Goal: Task Accomplishment & Management: Use online tool/utility

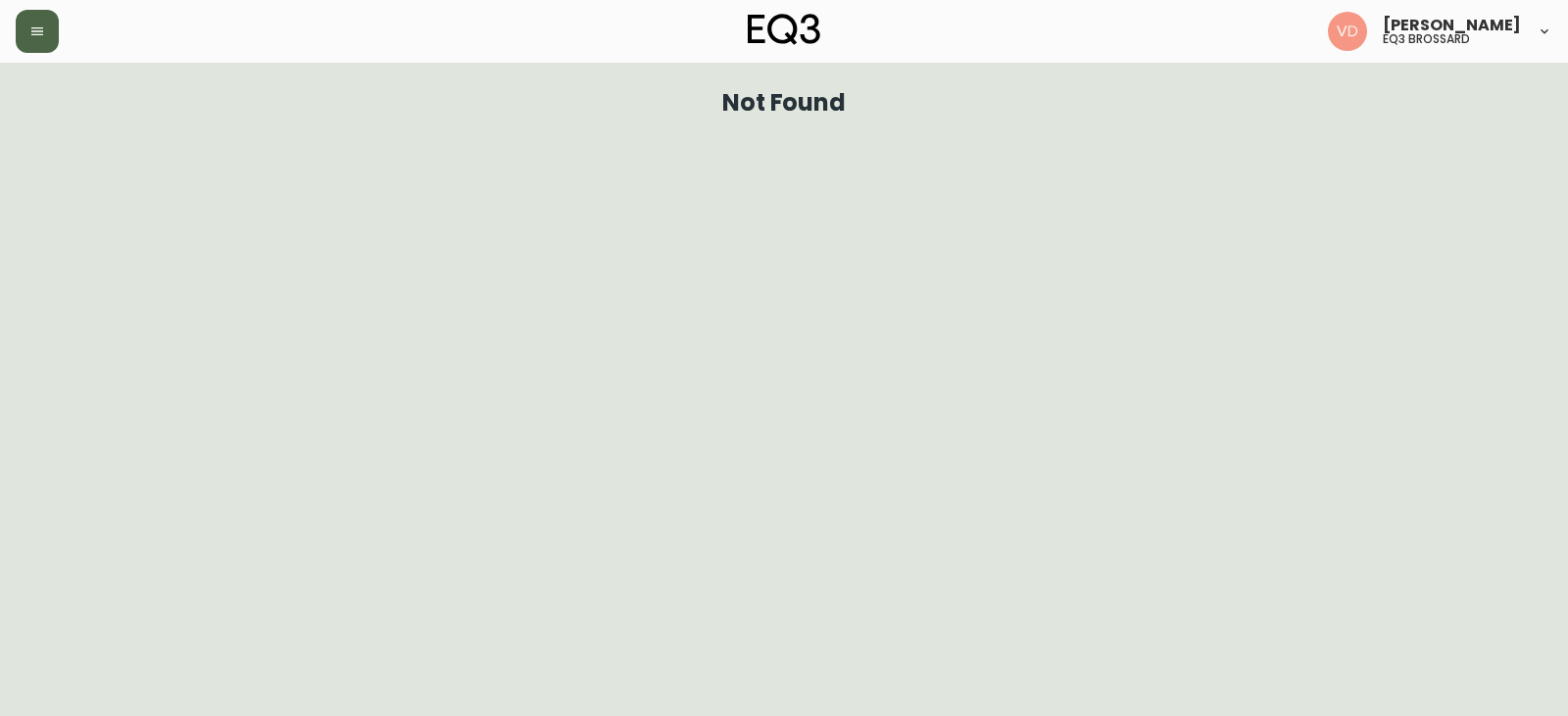
click at [37, 30] on icon "button" at bounding box center [37, 31] width 16 height 16
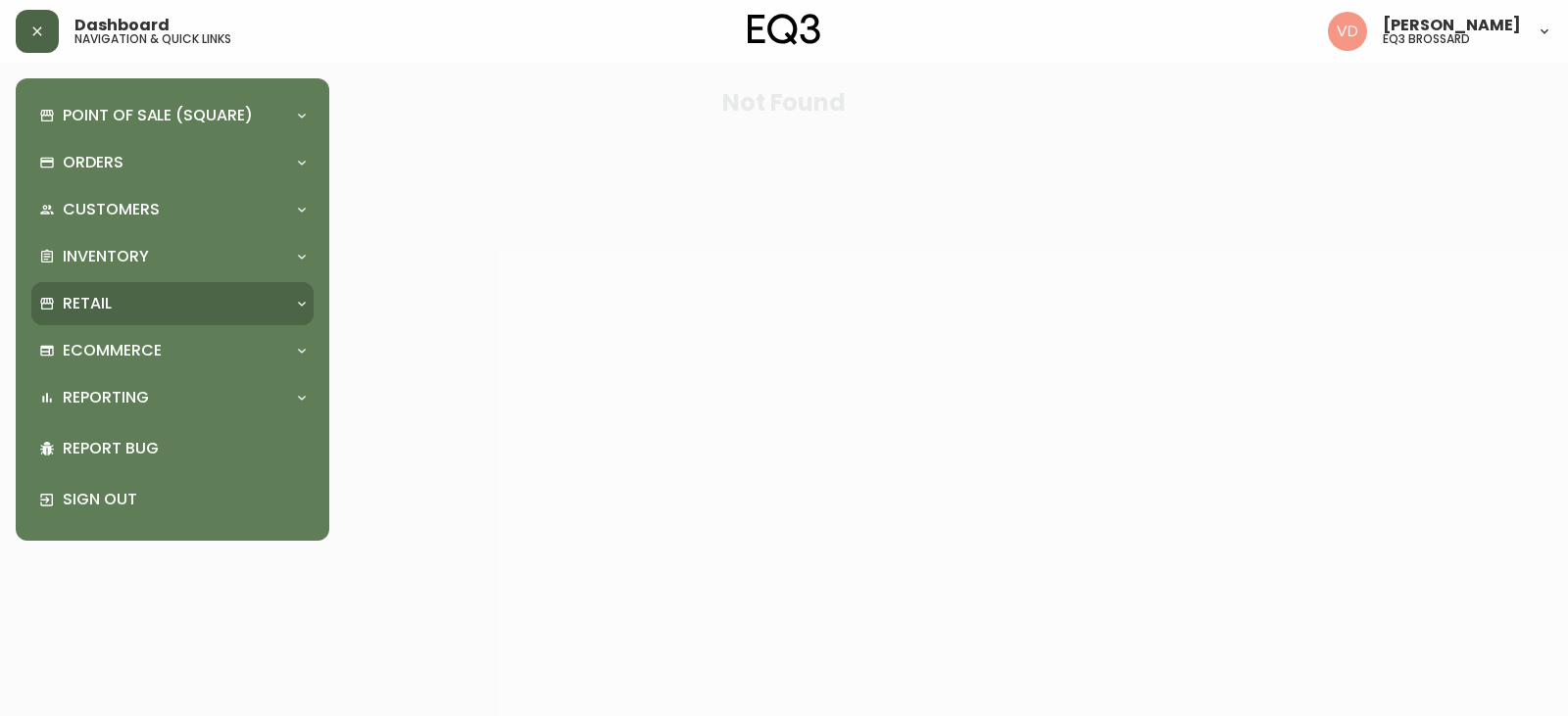
click at [136, 293] on div "Retail" at bounding box center [162, 304] width 247 height 22
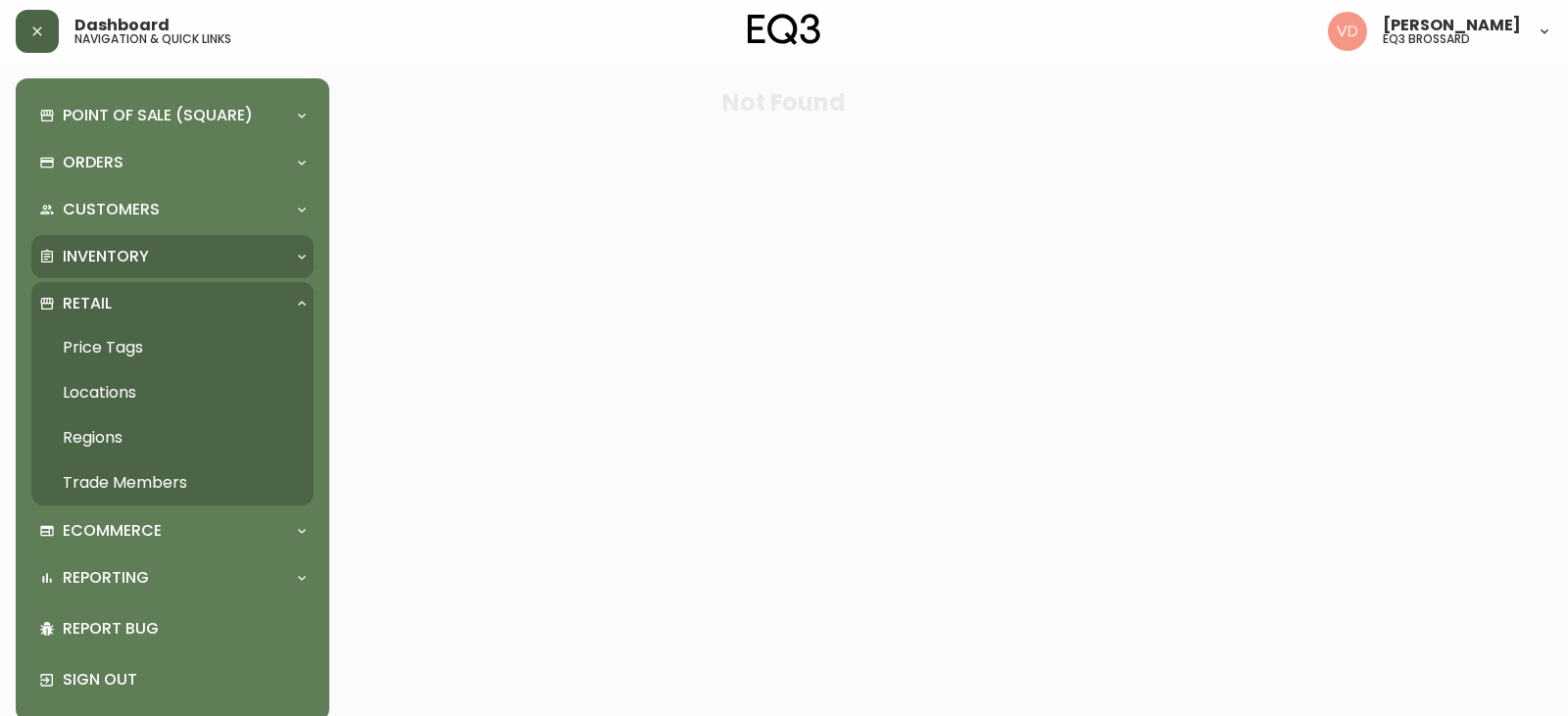
click at [98, 240] on div "Inventory" at bounding box center [172, 257] width 282 height 43
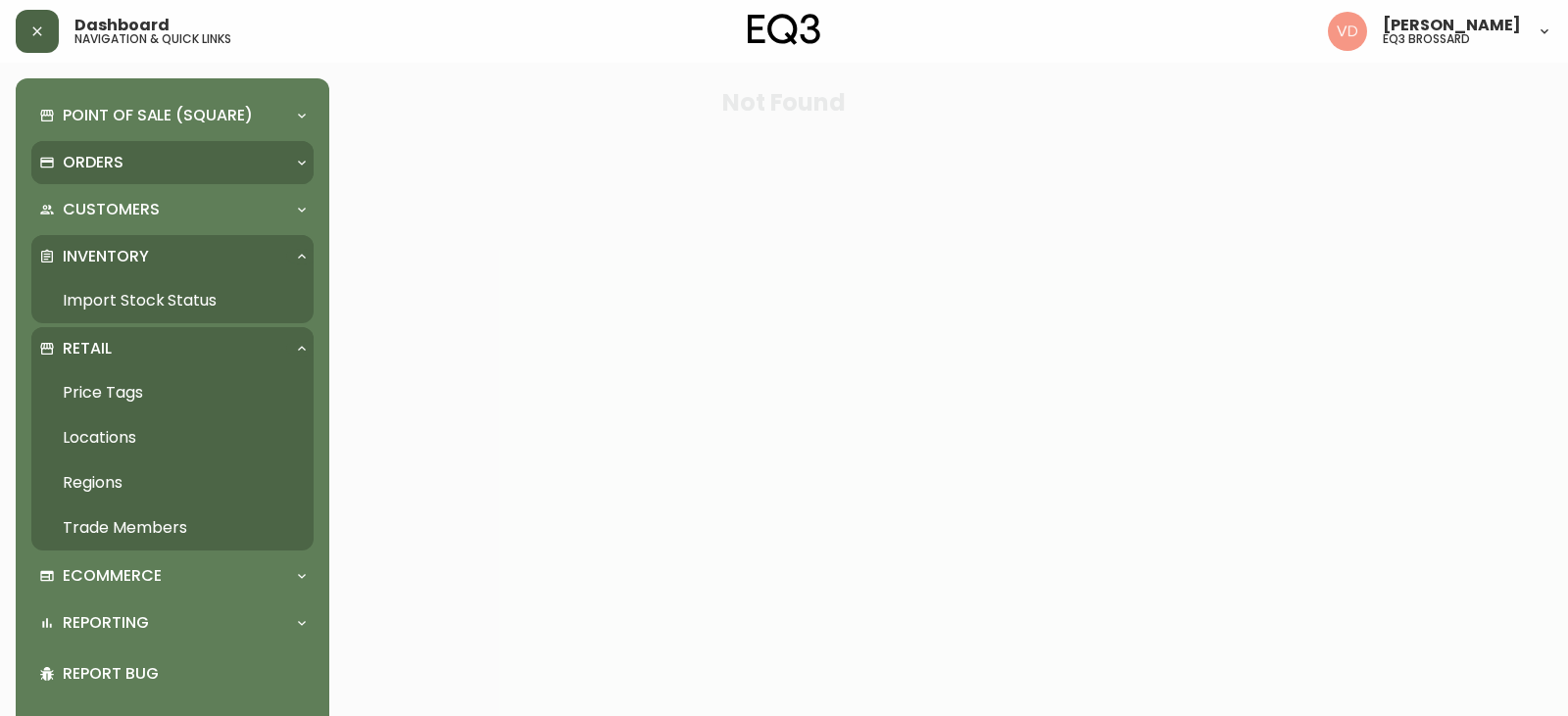
click at [114, 179] on div "Orders" at bounding box center [172, 162] width 282 height 43
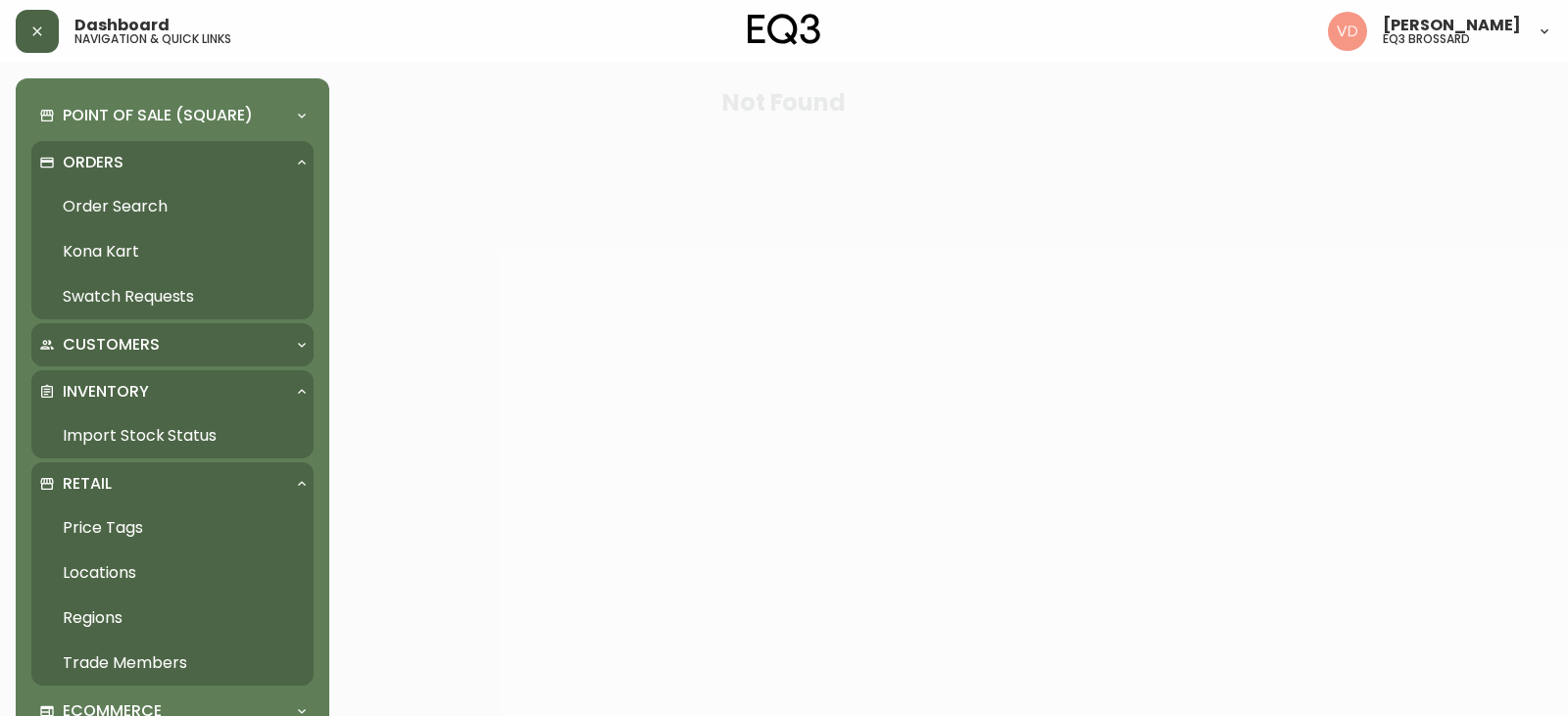
click at [116, 324] on div "Customers" at bounding box center [172, 345] width 282 height 43
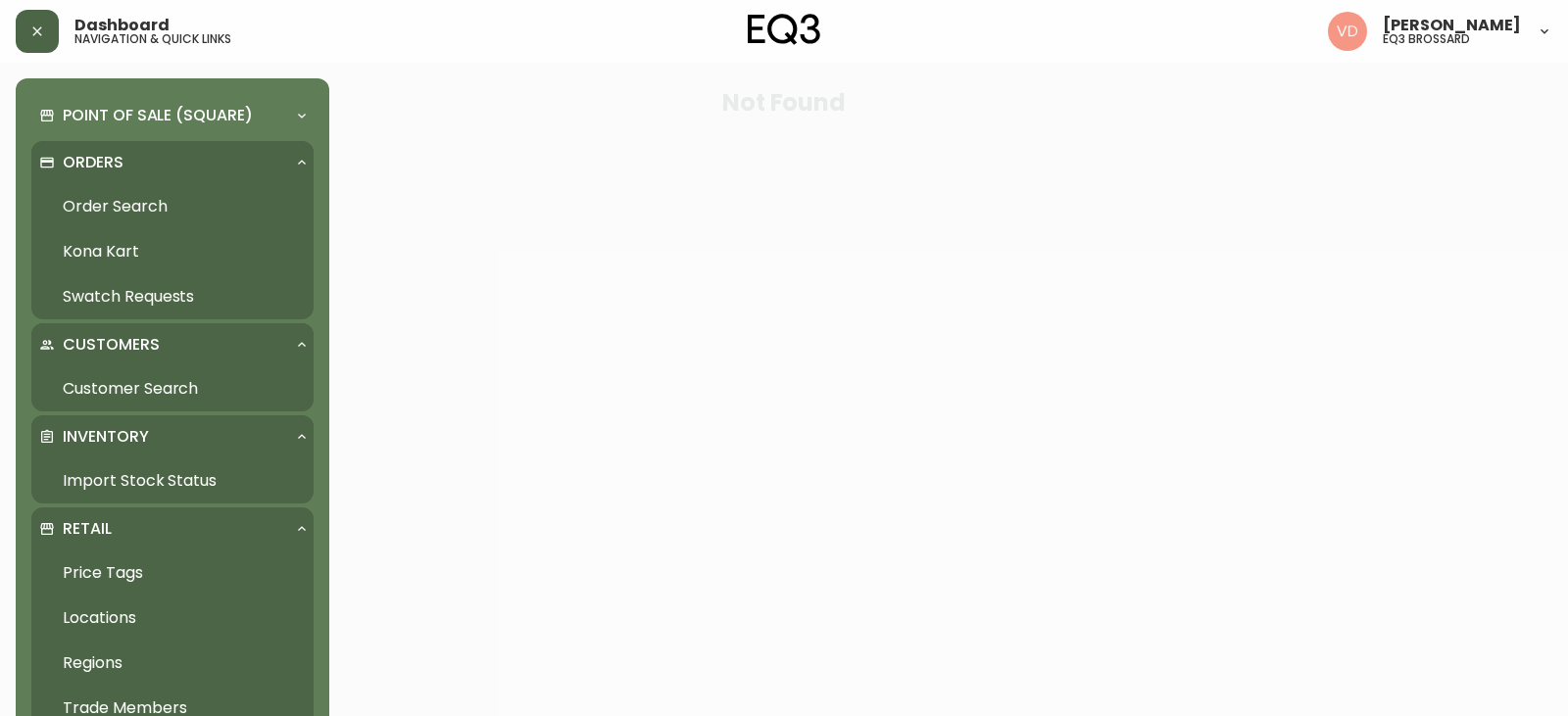
click at [110, 329] on div "Customers" at bounding box center [172, 345] width 282 height 43
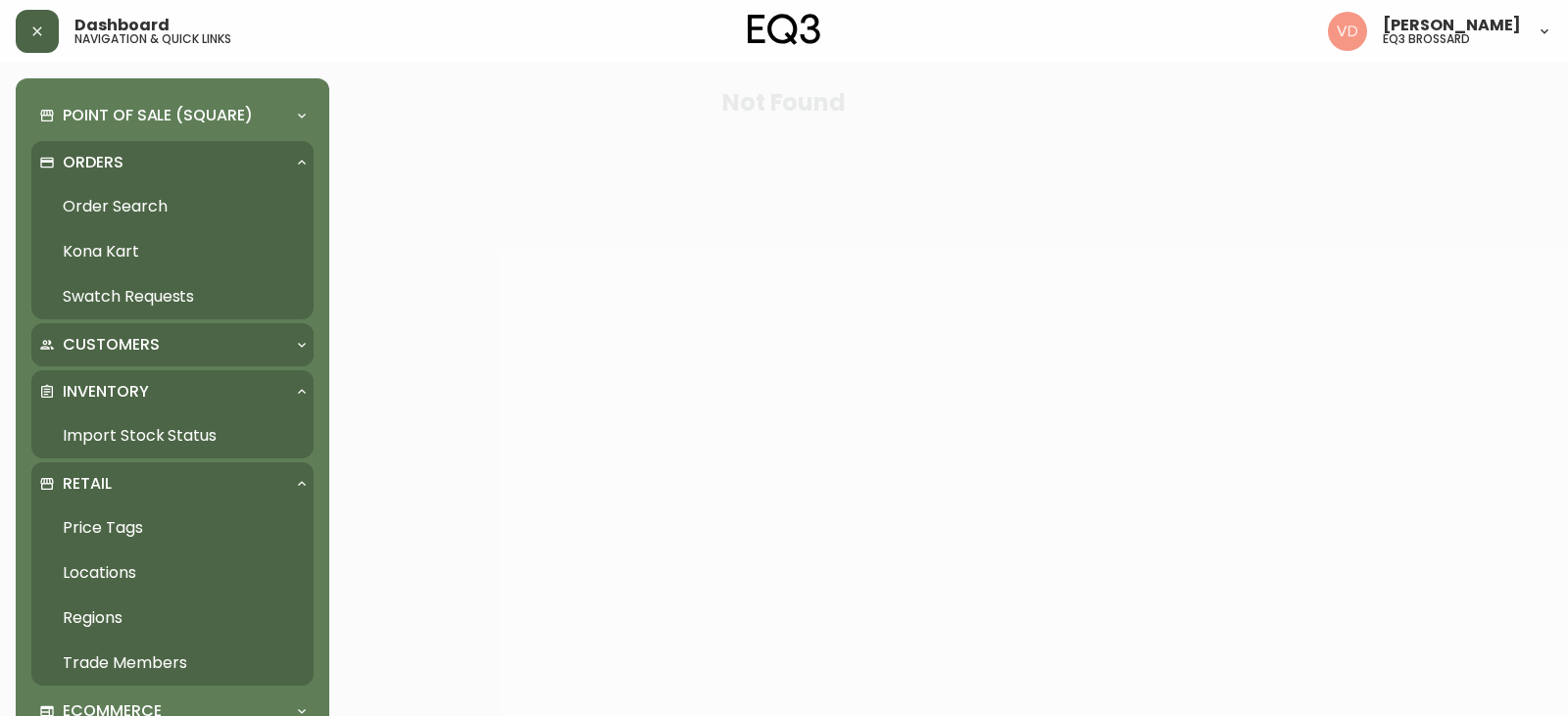
click at [110, 329] on div "Customers" at bounding box center [172, 345] width 282 height 43
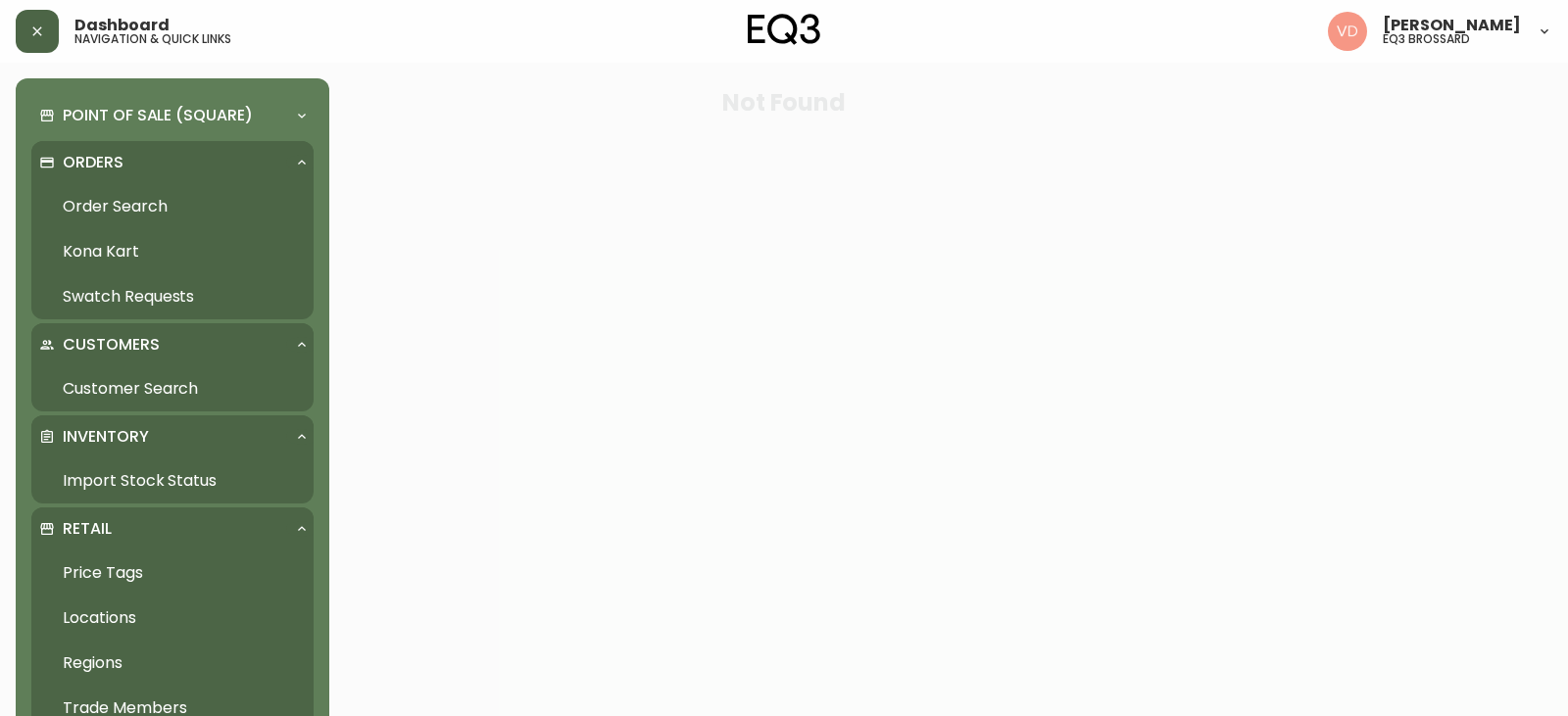
click at [128, 218] on link "Order Search" at bounding box center [172, 207] width 282 height 45
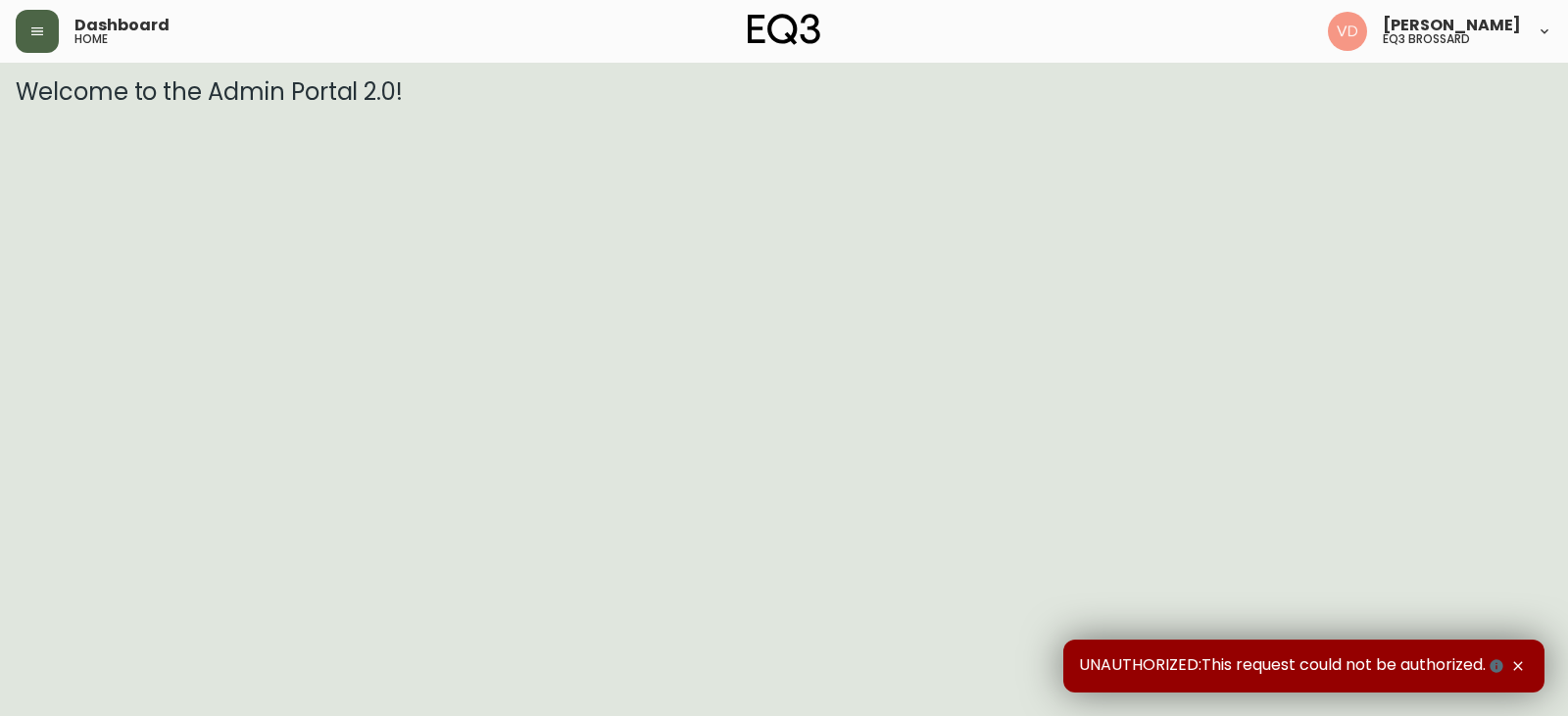
click at [42, 30] on icon "button" at bounding box center [37, 31] width 16 height 16
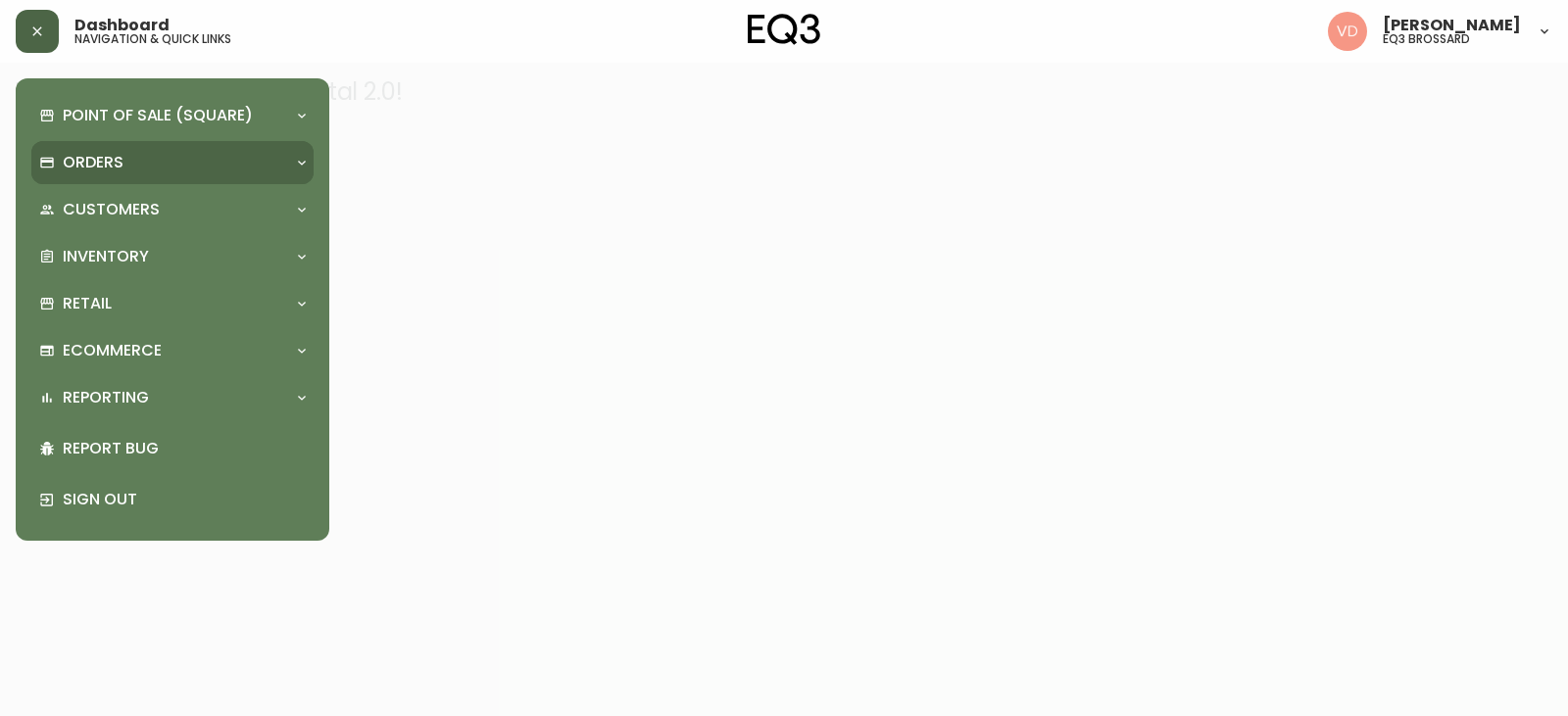
click at [207, 175] on div "Orders" at bounding box center [172, 162] width 282 height 43
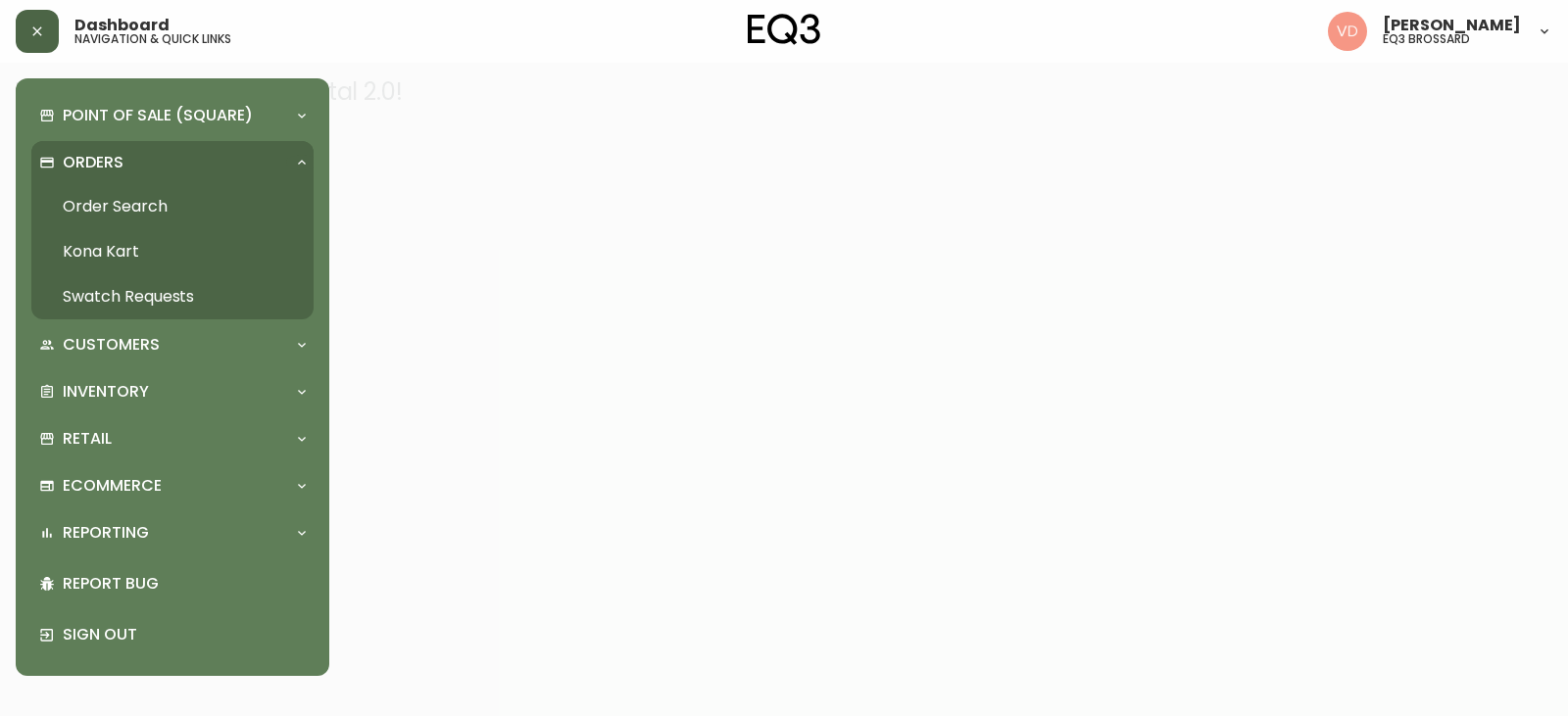
click at [146, 202] on link "Order Search" at bounding box center [172, 207] width 282 height 45
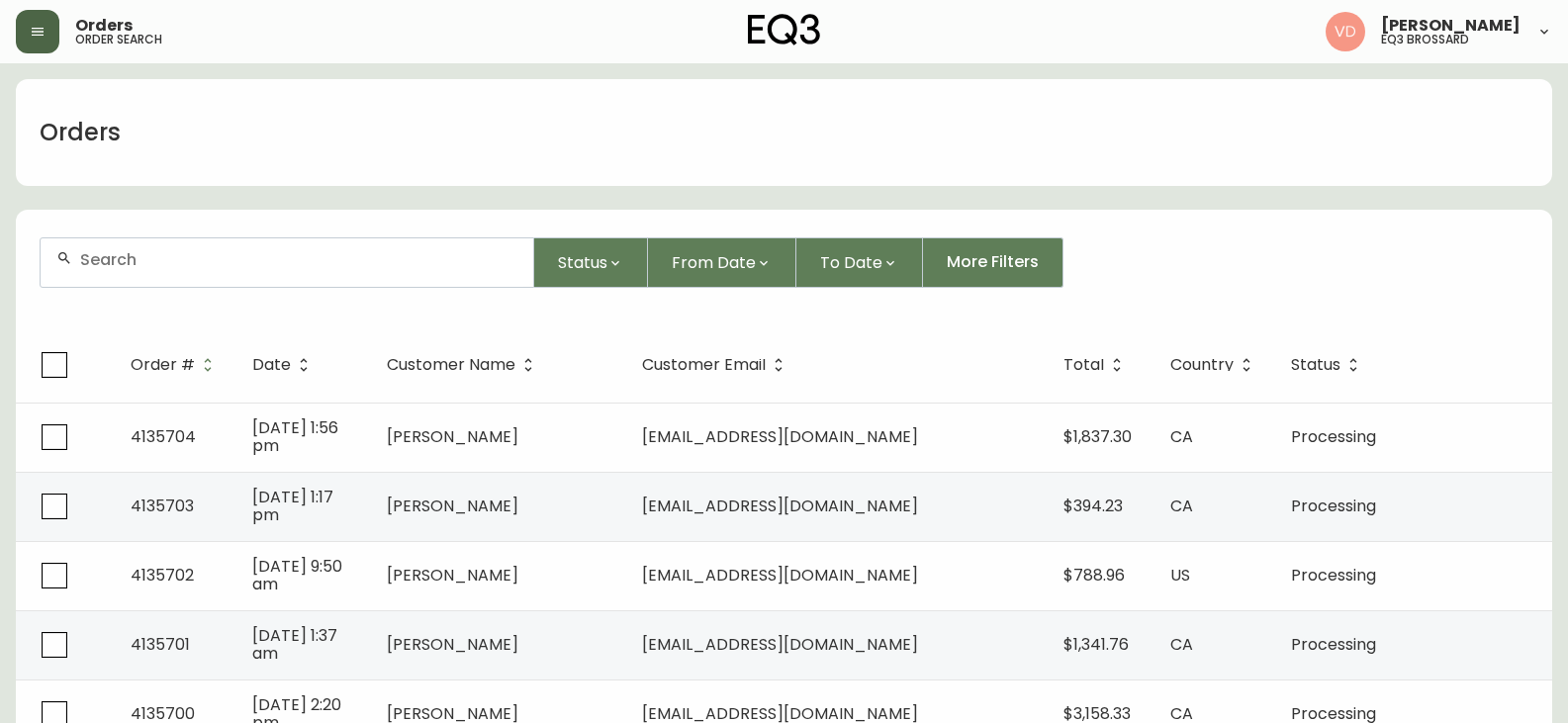
click at [208, 258] on input "text" at bounding box center [299, 259] width 437 height 19
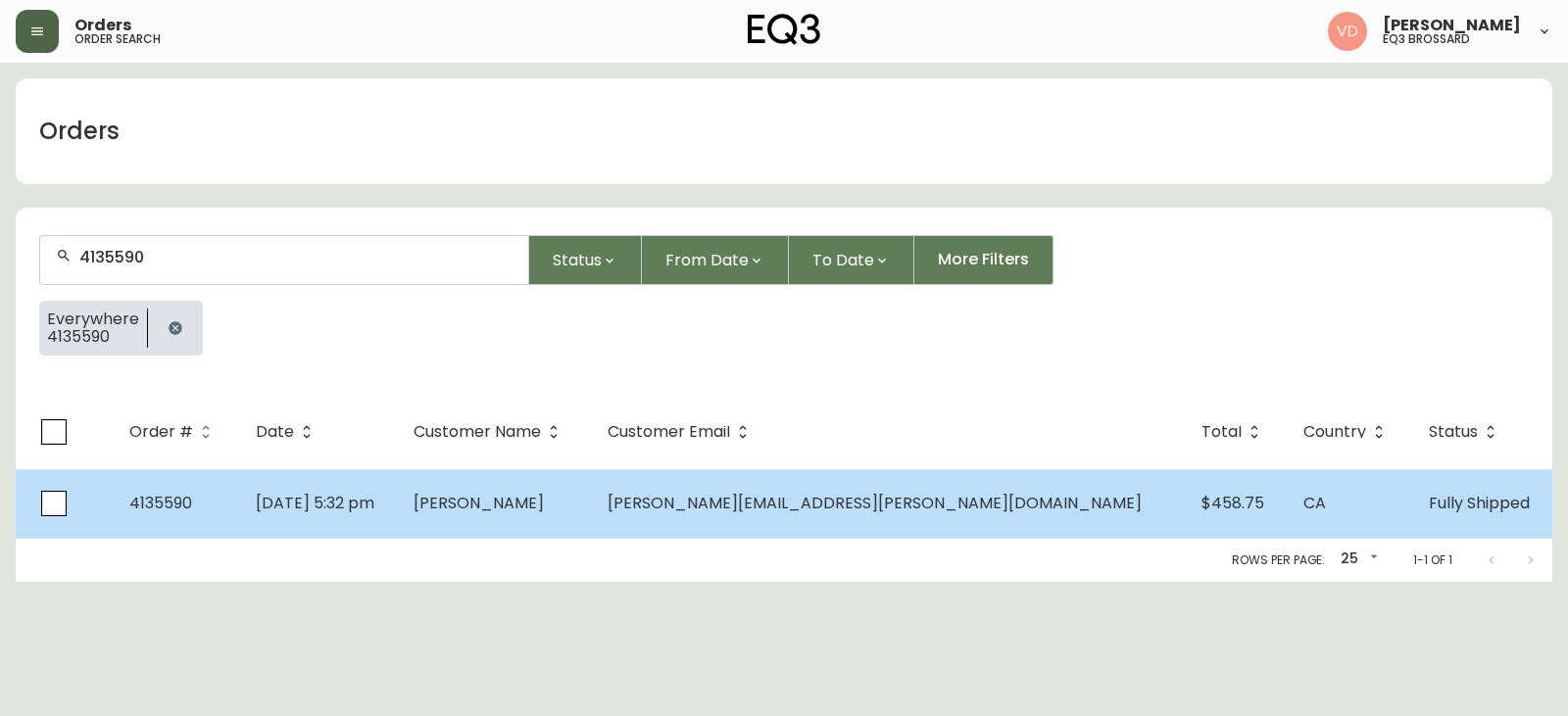
type input "4135590"
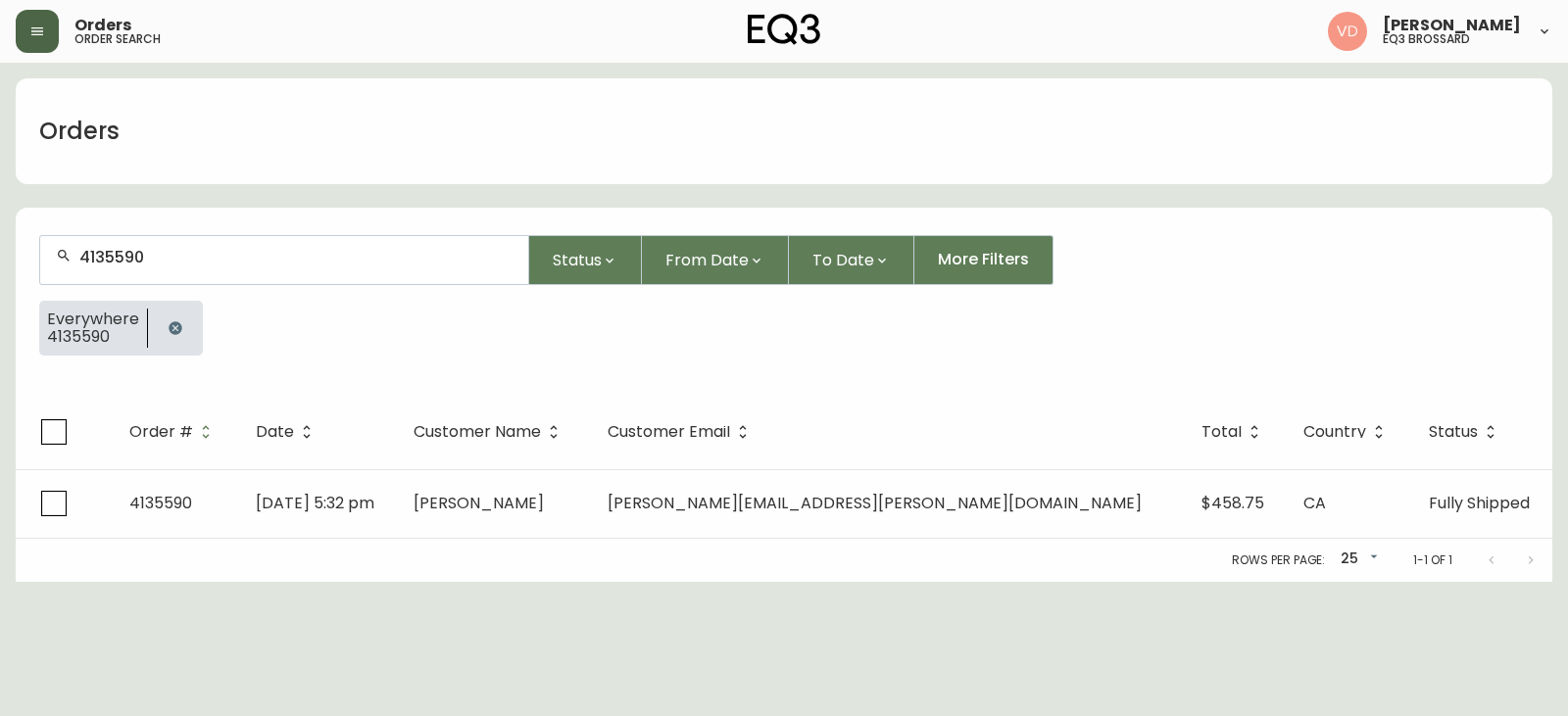
click at [337, 514] on td "Sep 29 2025, 5:32 pm" at bounding box center [319, 504] width 157 height 69
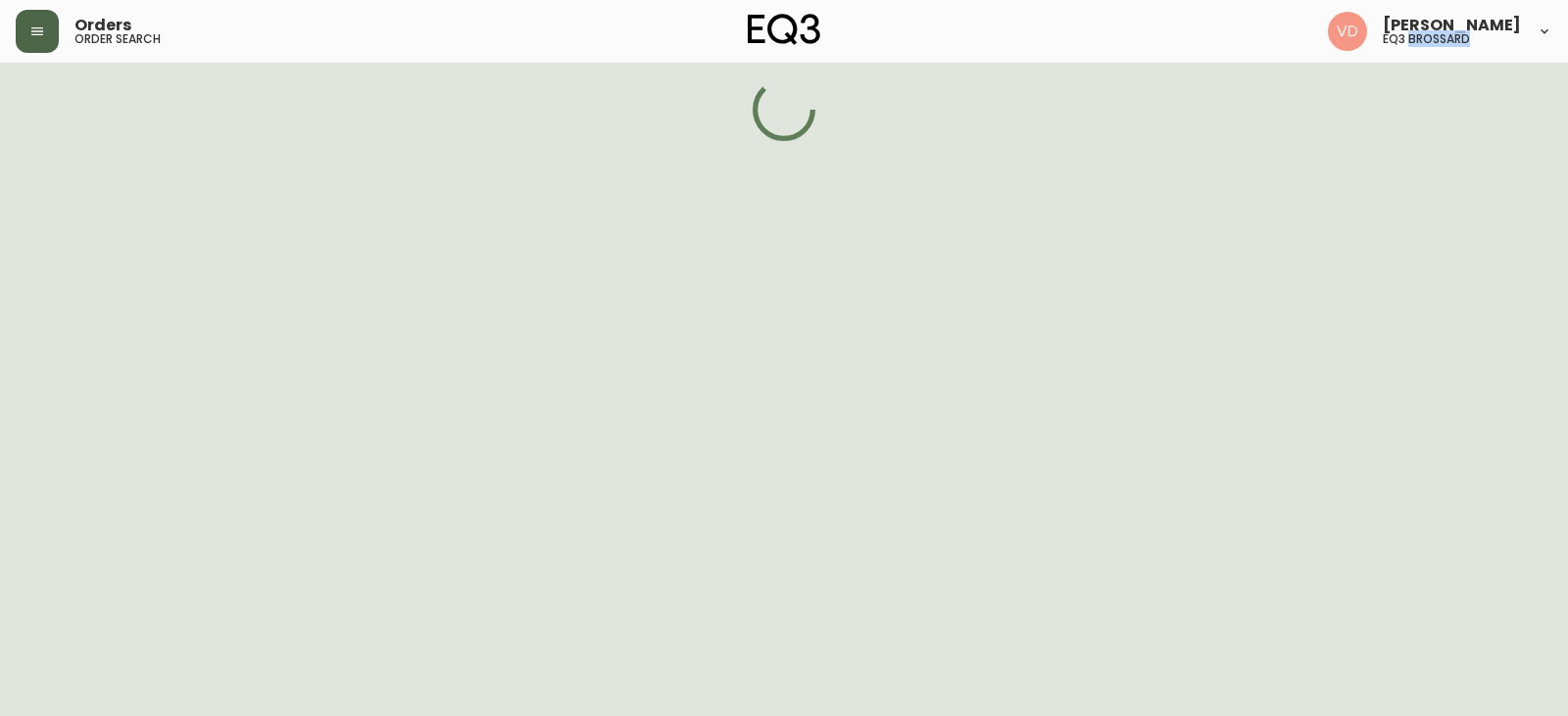
click at [339, 141] on html "Orders order search Virginie De Montigny eq3 brossard" at bounding box center [784, 70] width 1568 height 141
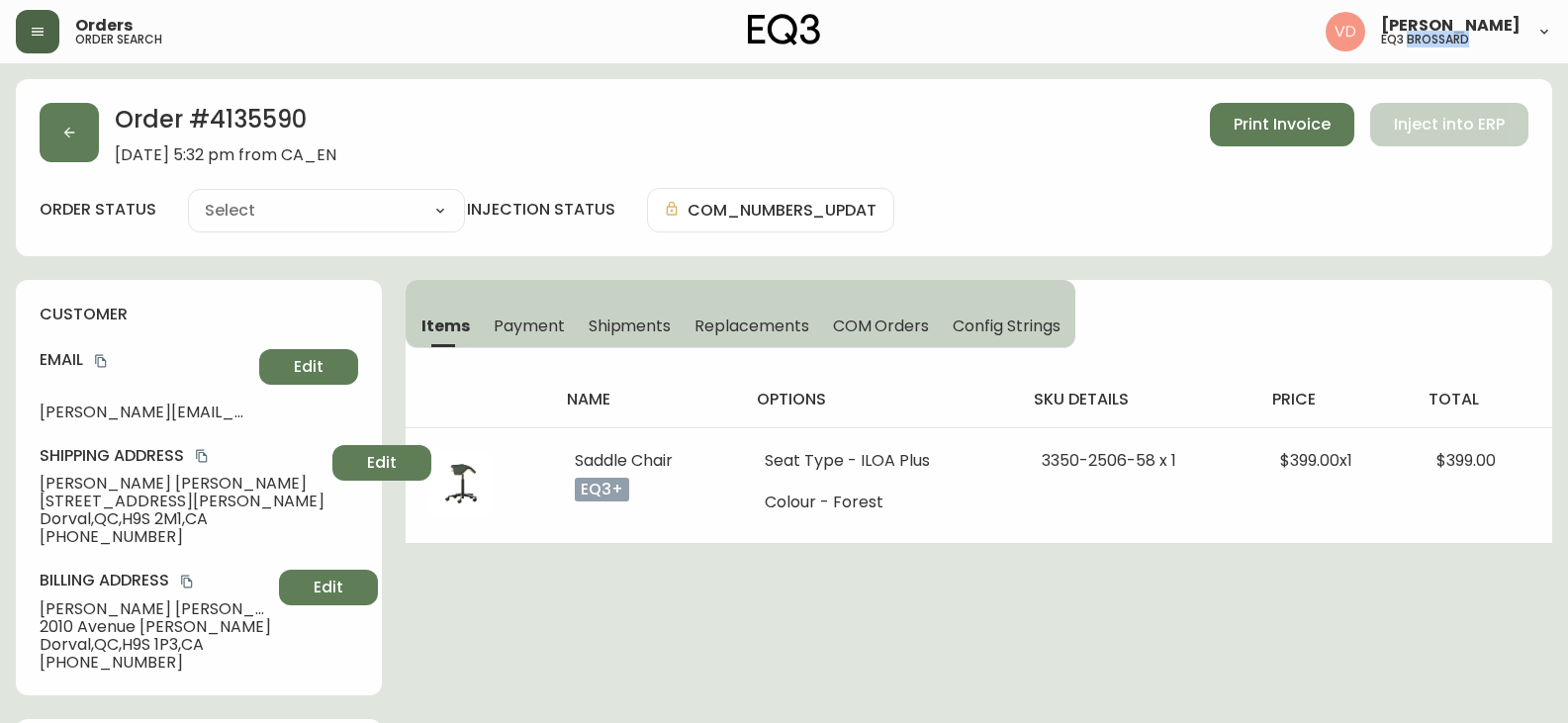
type input "Fully Shipped"
select select "FULLY_SHIPPED"
click at [1258, 126] on span "Print Invoice" at bounding box center [1282, 125] width 97 height 22
click at [1281, 112] on button "Print Invoice" at bounding box center [1281, 125] width 144 height 44
click at [521, 317] on span "Payment" at bounding box center [529, 326] width 71 height 21
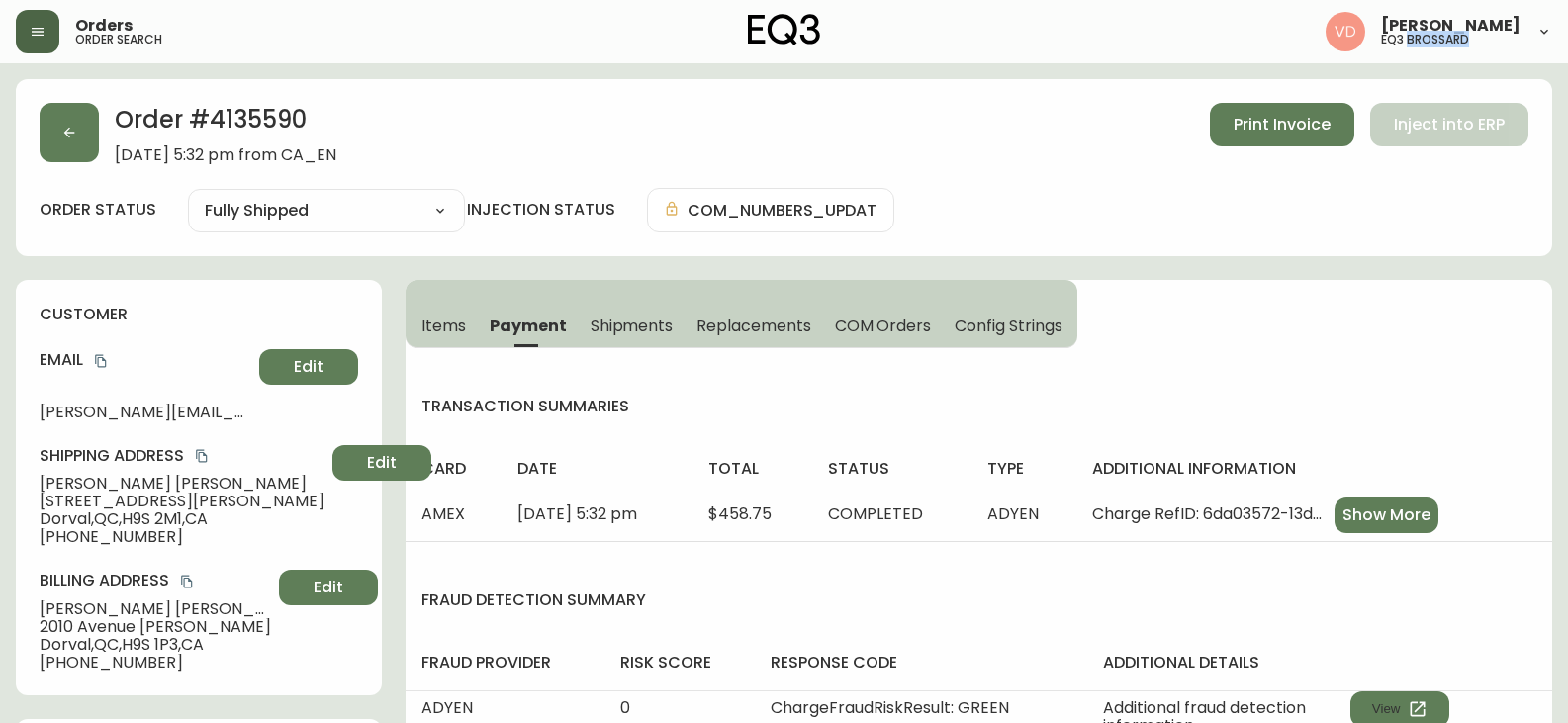
click at [665, 318] on span "Shipments" at bounding box center [633, 326] width 83 height 21
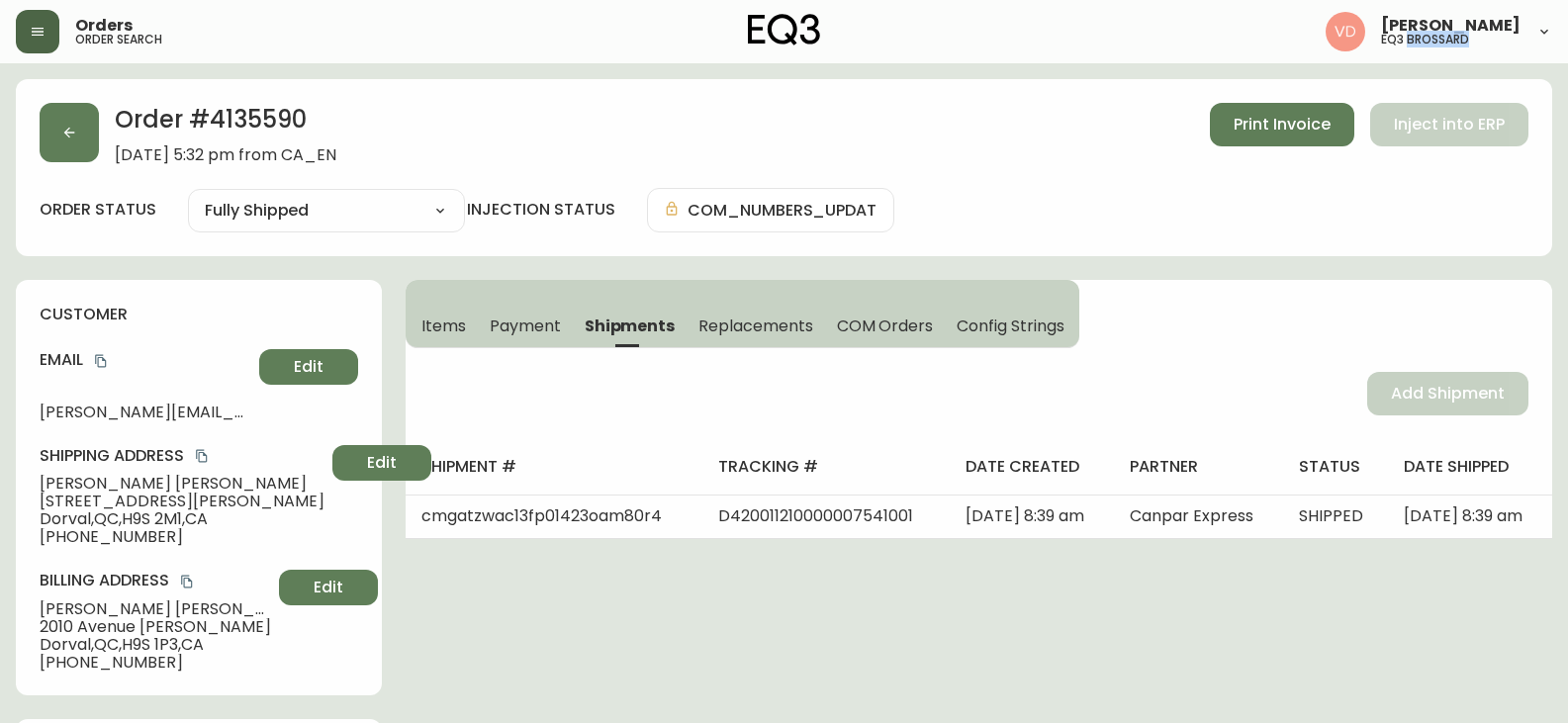
click at [777, 329] on span "Replacements" at bounding box center [755, 326] width 114 height 21
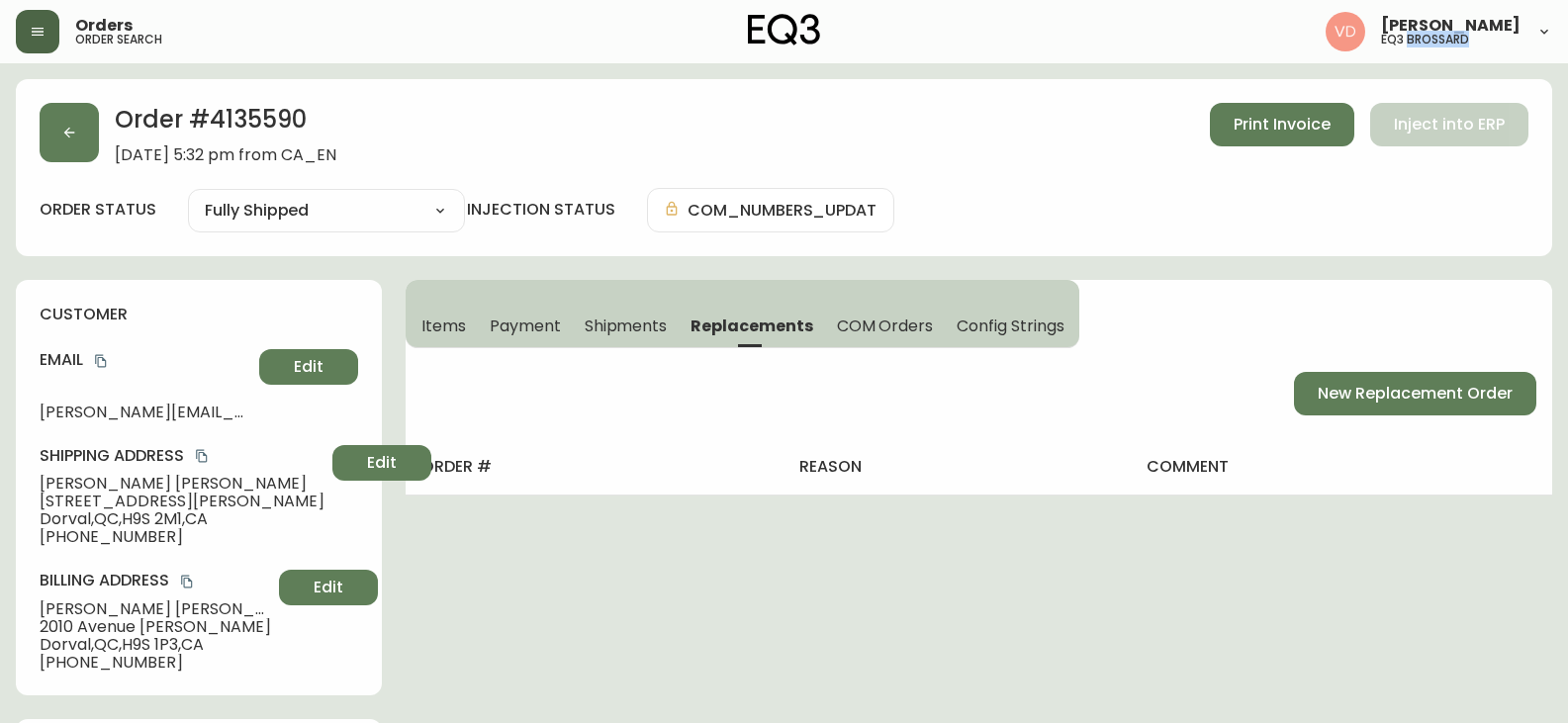
click at [858, 320] on span "COM Orders" at bounding box center [886, 326] width 97 height 21
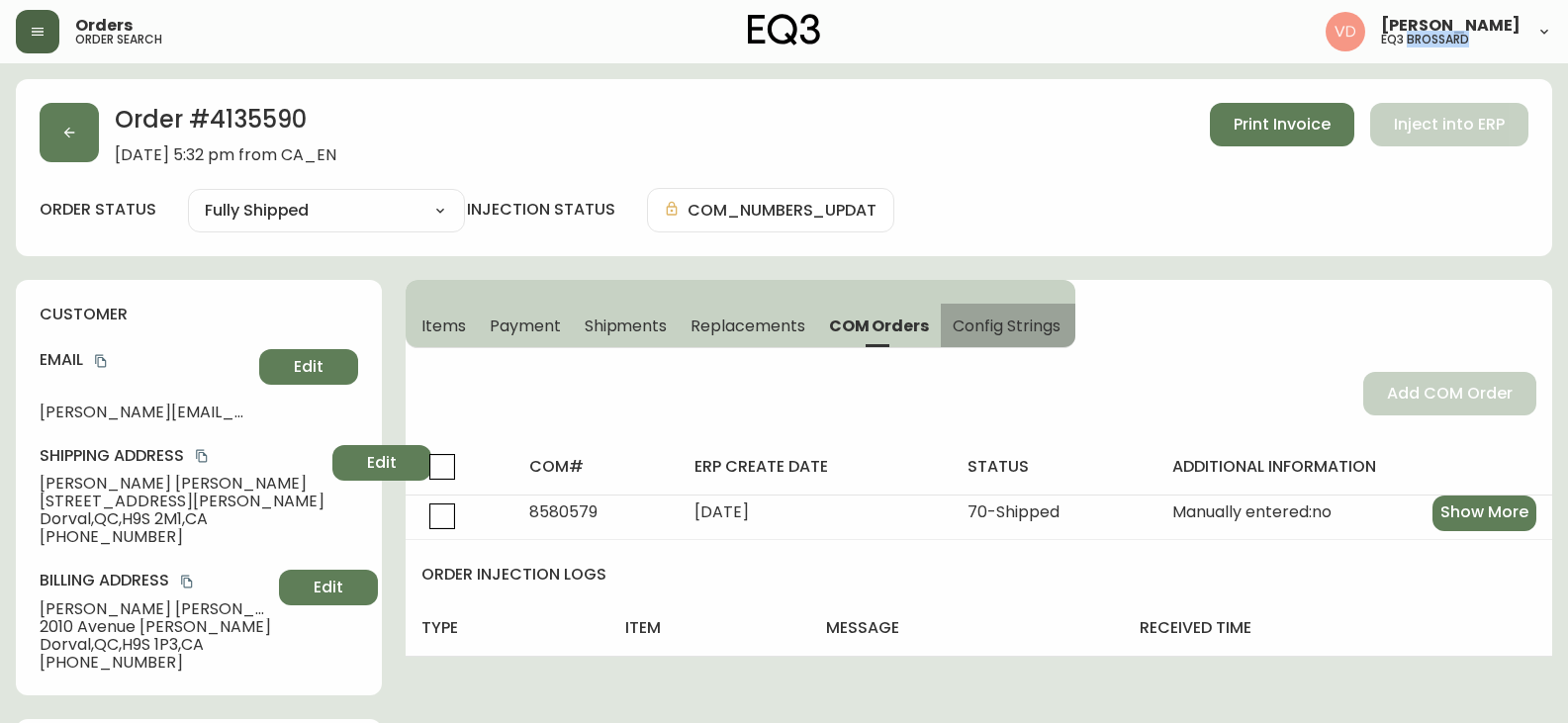
click at [1026, 320] on span "Config Strings" at bounding box center [1006, 326] width 107 height 21
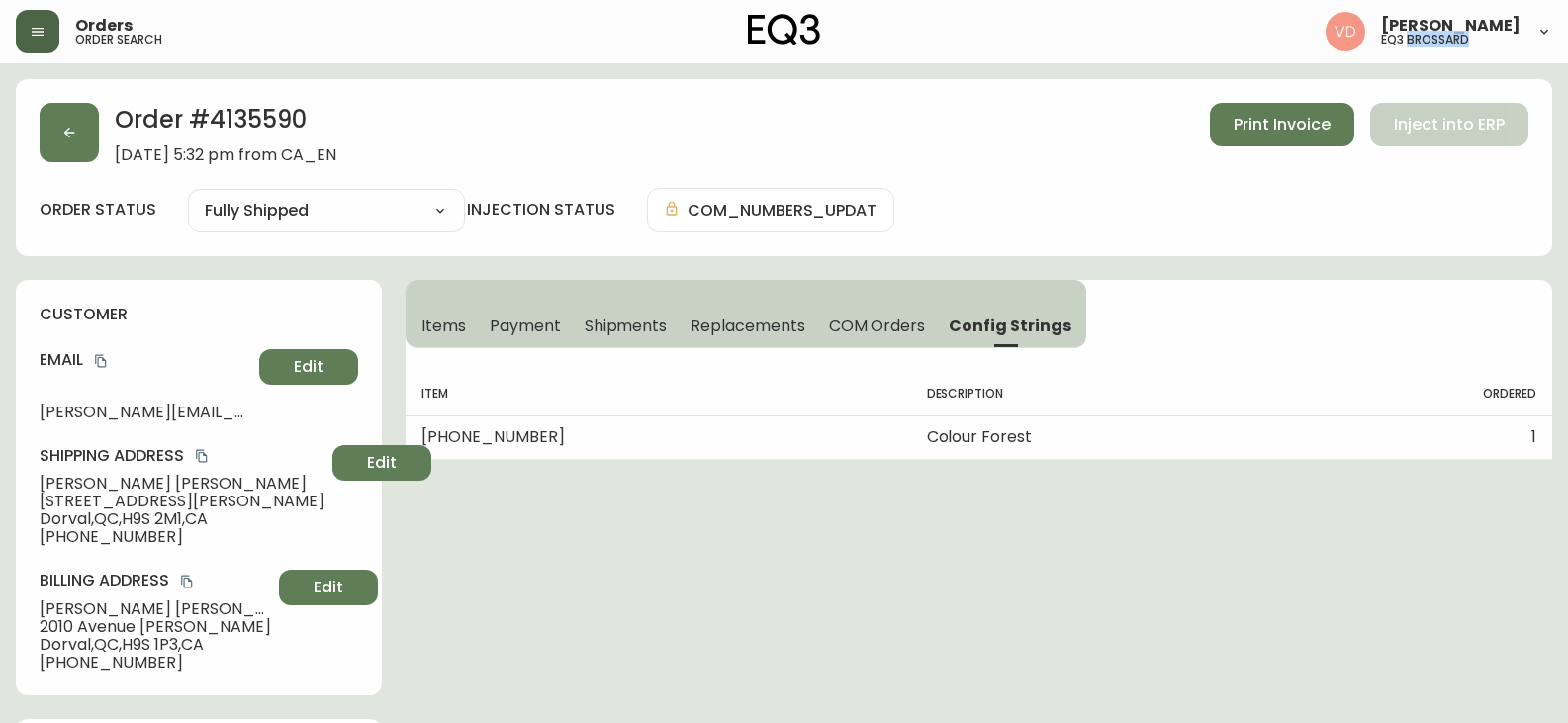
click at [337, 224] on select "Cancelled Fully Shipped" at bounding box center [326, 211] width 277 height 30
click at [337, 220] on select "Cancelled Fully Shipped" at bounding box center [326, 211] width 277 height 30
drag, startPoint x: 1453, startPoint y: 127, endPoint x: 890, endPoint y: 222, distance: 571.0
click at [1441, 131] on div "Order # 4135590 September 29, 2025 at 5:32 pm from CA_EN Print Invoice Inject i…" at bounding box center [784, 134] width 1489 height 62
click at [1282, 125] on span "Print Invoice" at bounding box center [1282, 125] width 97 height 22
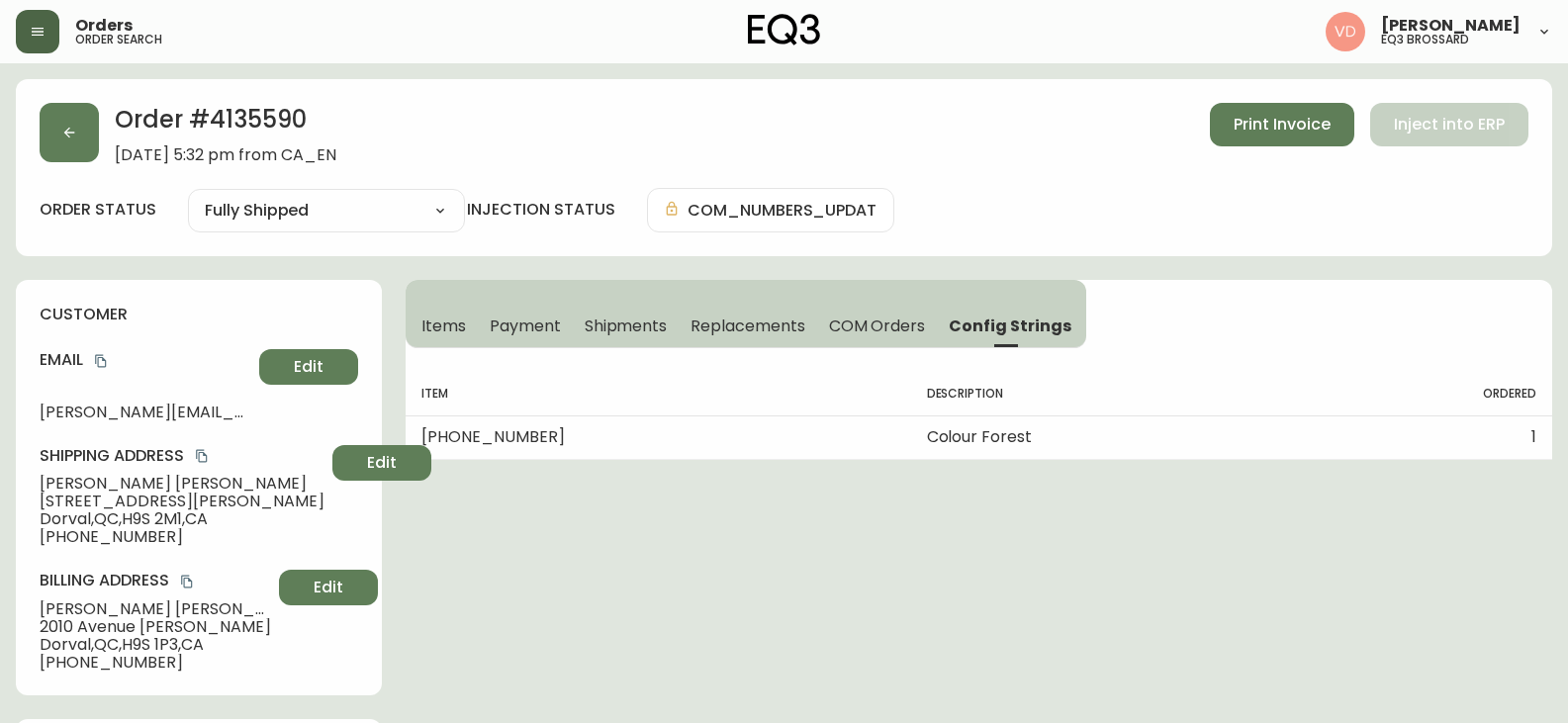
click at [45, 30] on icon "button" at bounding box center [38, 32] width 16 height 16
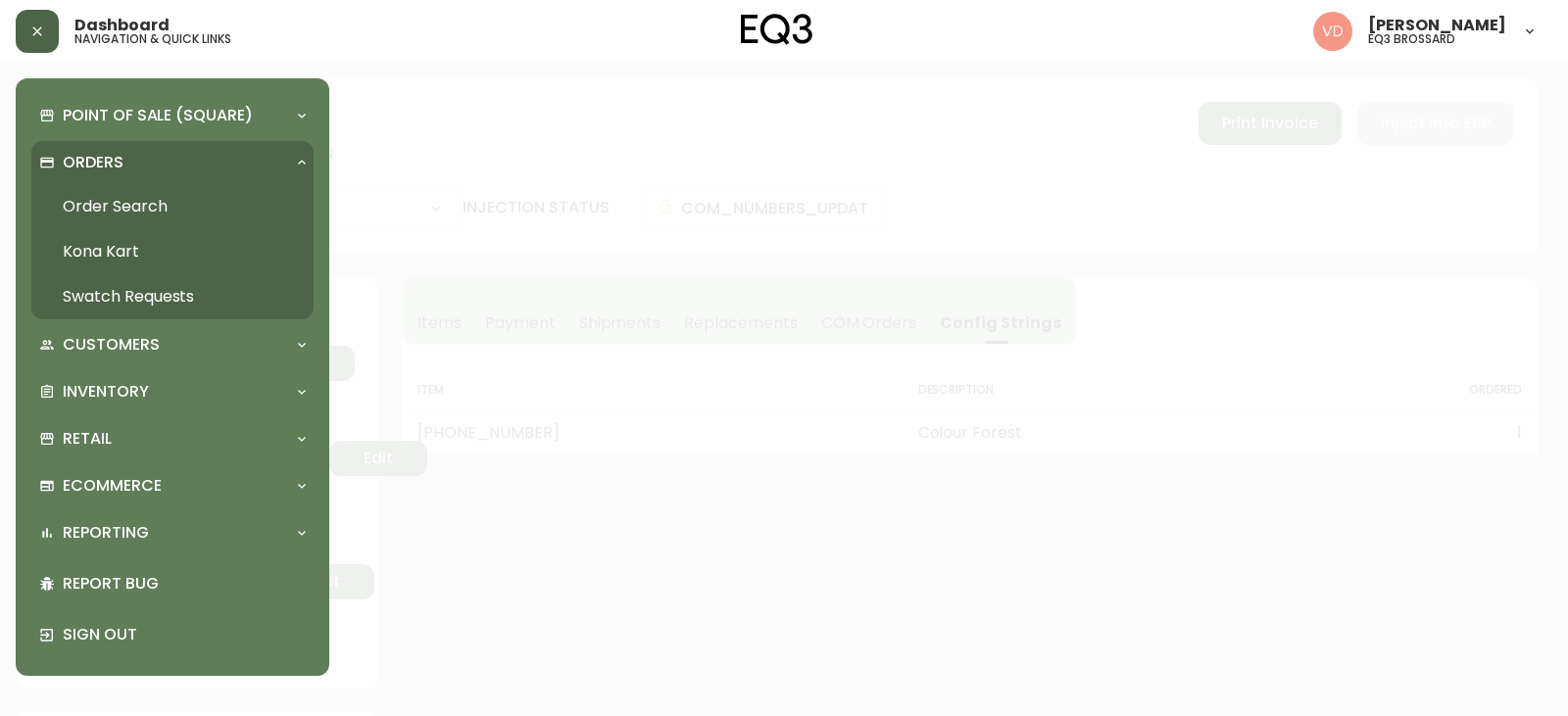
click at [110, 202] on link "Order Search" at bounding box center [172, 207] width 282 height 45
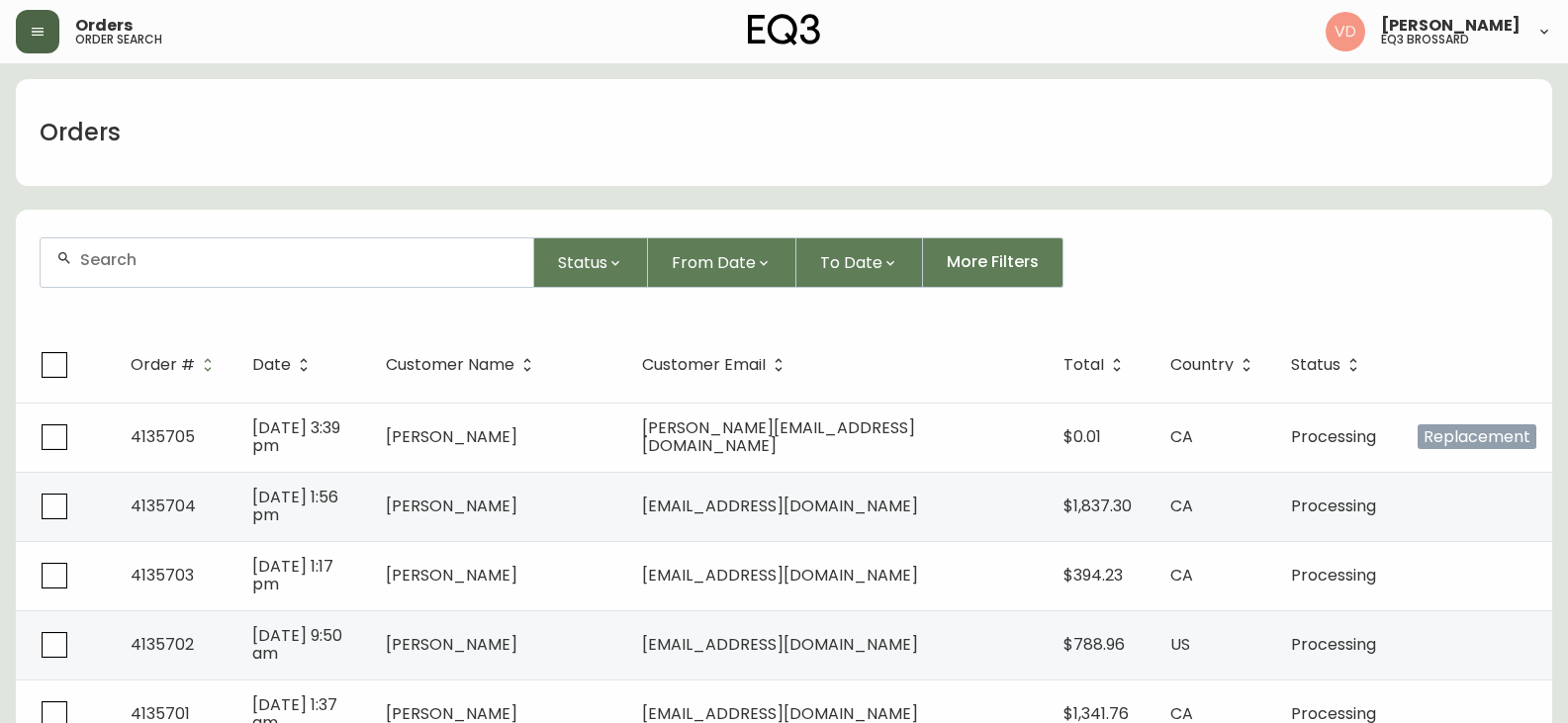
click at [167, 268] on div at bounding box center [287, 262] width 493 height 49
paste input "1061924728"
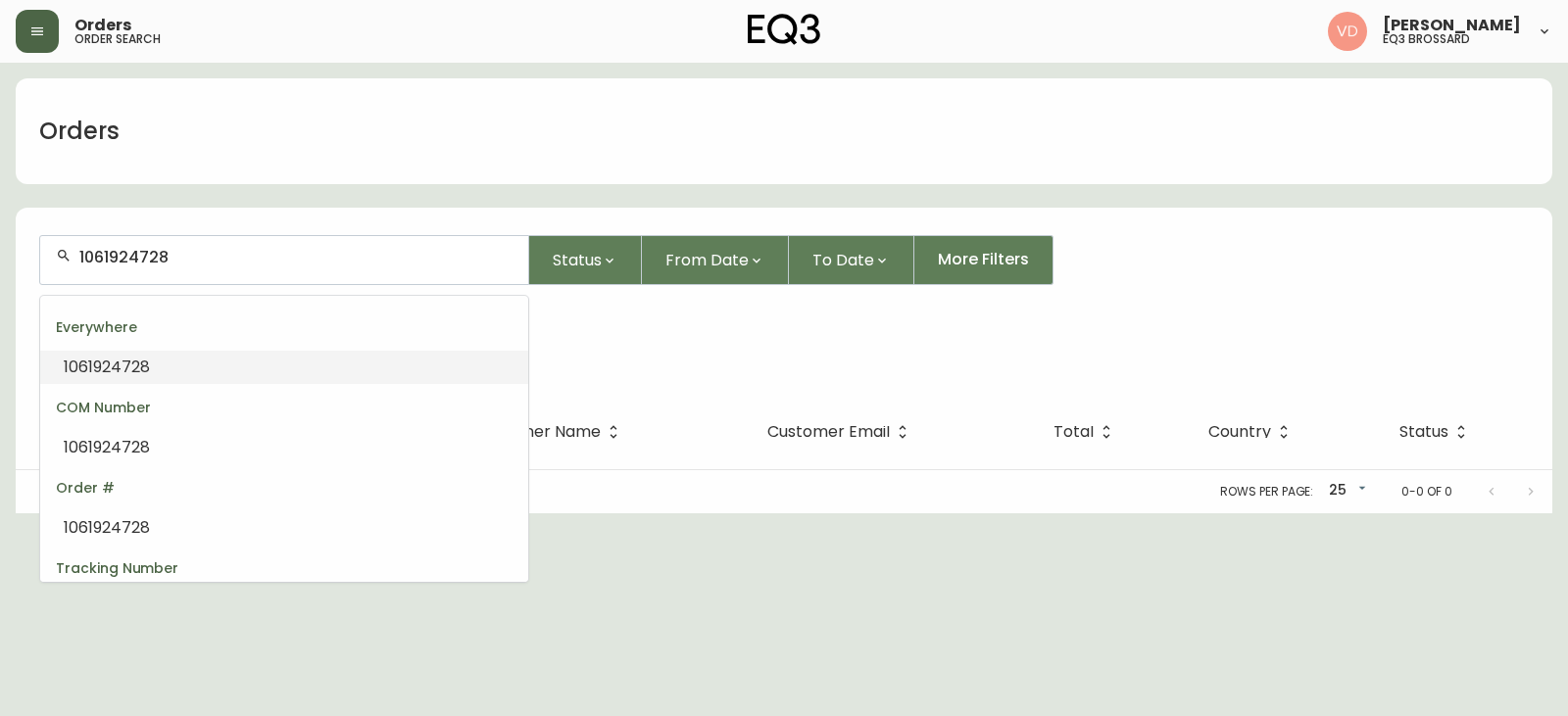
click at [108, 264] on input "1061924728" at bounding box center [296, 257] width 433 height 19
click at [105, 269] on div "1061924728" at bounding box center [284, 260] width 488 height 48
drag, startPoint x: 221, startPoint y: 253, endPoint x: 0, endPoint y: 245, distance: 221.1
click at [0, 245] on main "Orders 1061924728 Status From Date To Date More Filters Everywhere 1061924728 O…" at bounding box center [784, 288] width 1568 height 450
type input "1061924728"
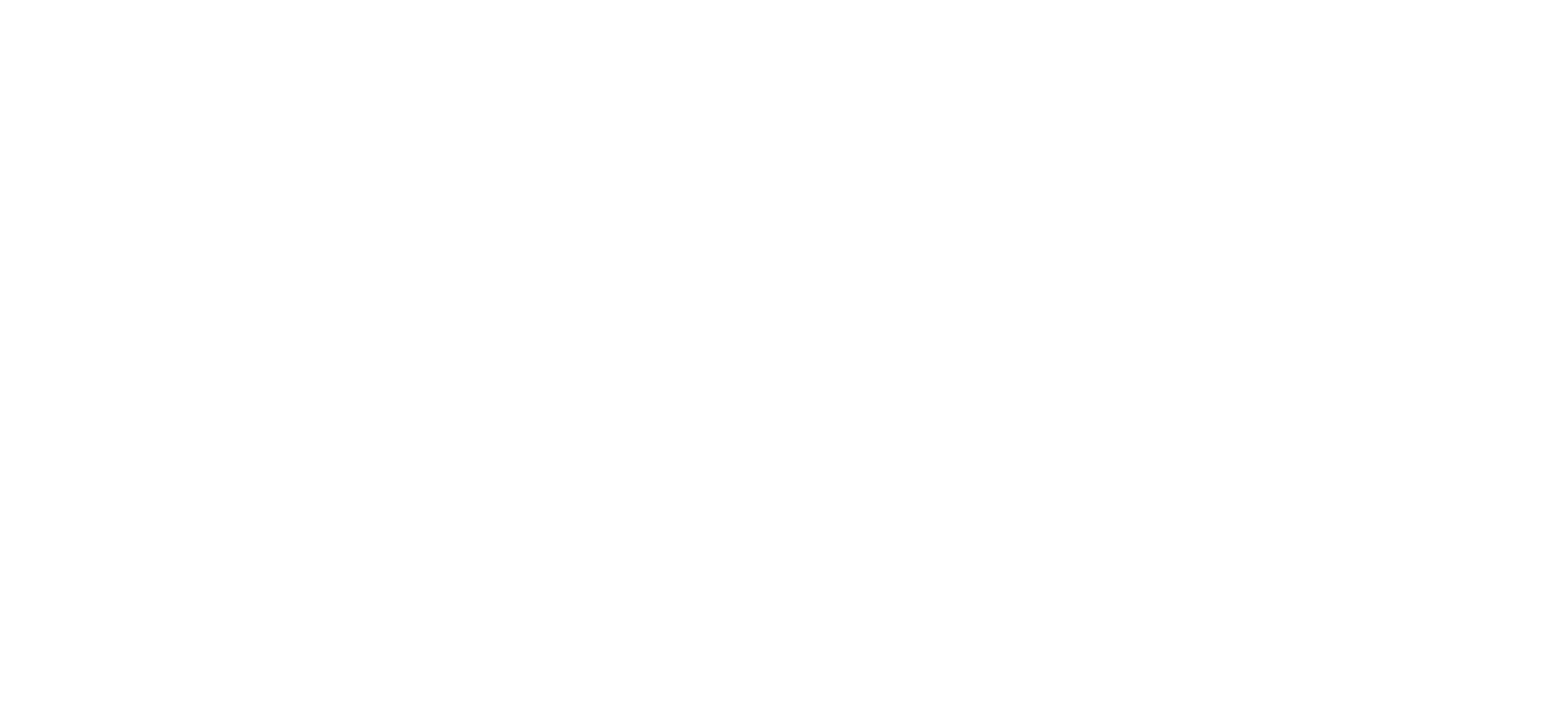
click at [871, 12] on html at bounding box center [784, 6] width 1568 height 12
click at [874, 12] on html at bounding box center [784, 6] width 1568 height 12
drag, startPoint x: 1026, startPoint y: 197, endPoint x: 944, endPoint y: 197, distance: 82.0
click at [959, 12] on html at bounding box center [784, 6] width 1568 height 12
drag, startPoint x: 914, startPoint y: 196, endPoint x: 713, endPoint y: 176, distance: 202.0
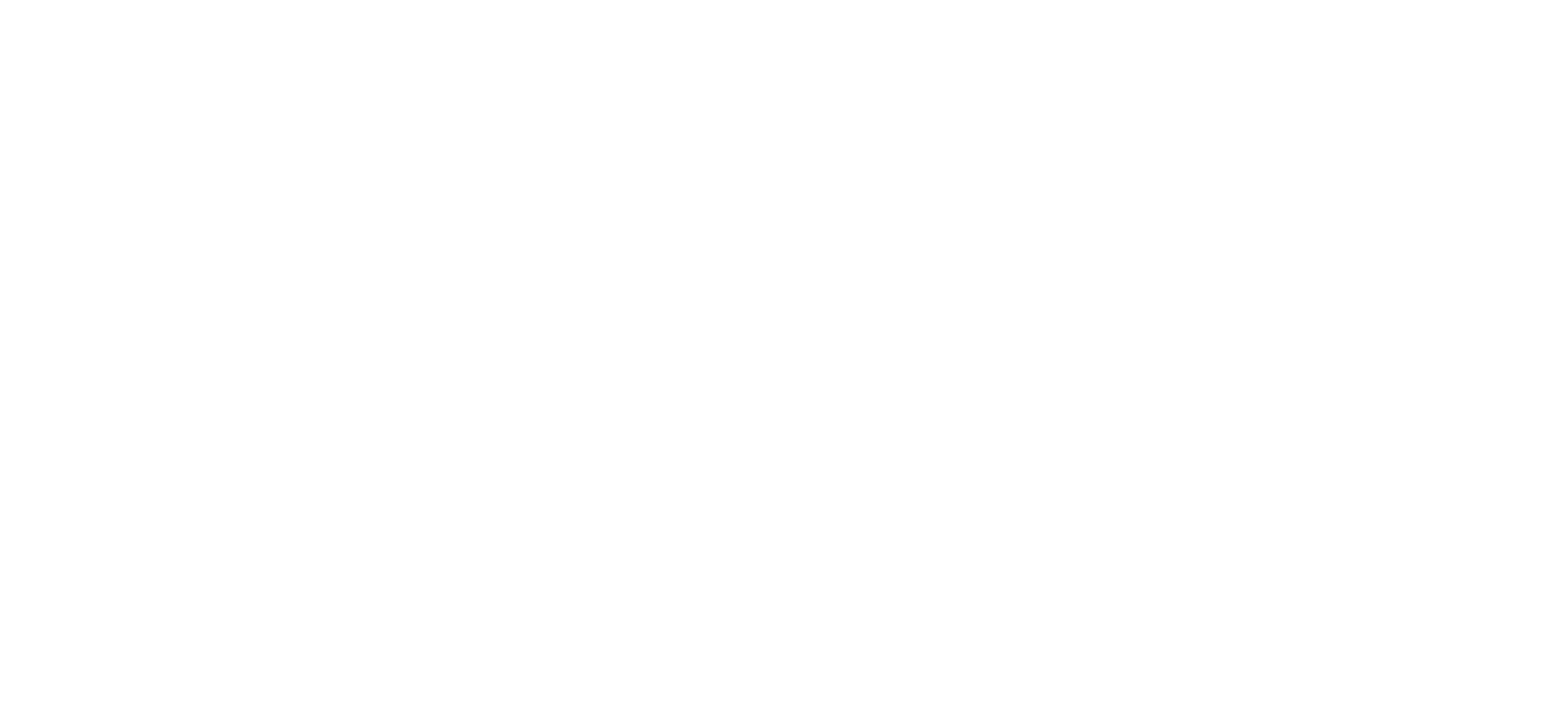
click at [879, 12] on html at bounding box center [784, 6] width 1568 height 12
